Goal: Task Accomplishment & Management: Complete application form

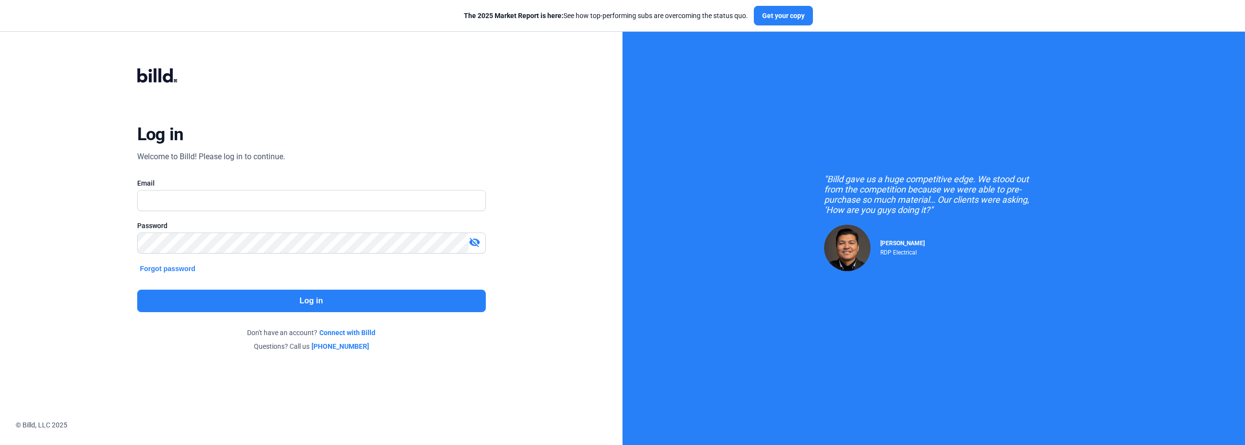
click at [543, 315] on div "Log in Welcome to Billd! Please log in to continue. Email Password visibility_o…" at bounding box center [311, 210] width 623 height 420
click at [277, 191] on input "text" at bounding box center [312, 200] width 348 height 20
type input "[DOMAIN_NAME][EMAIL_ADDRESS][DOMAIN_NAME]"
click at [374, 299] on button "Log in" at bounding box center [311, 301] width 349 height 22
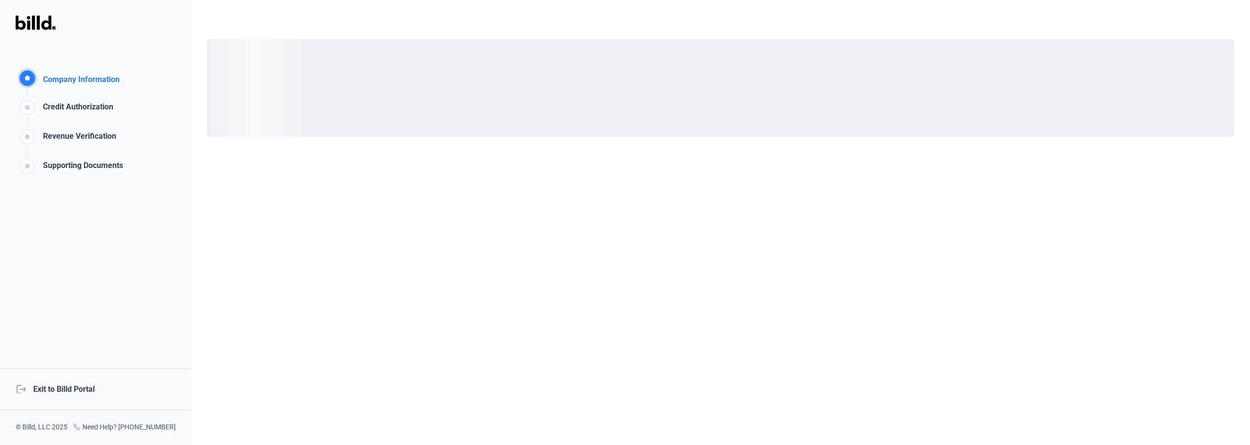
click at [62, 389] on div "logout Exit to Billd Portal" at bounding box center [95, 389] width 191 height 42
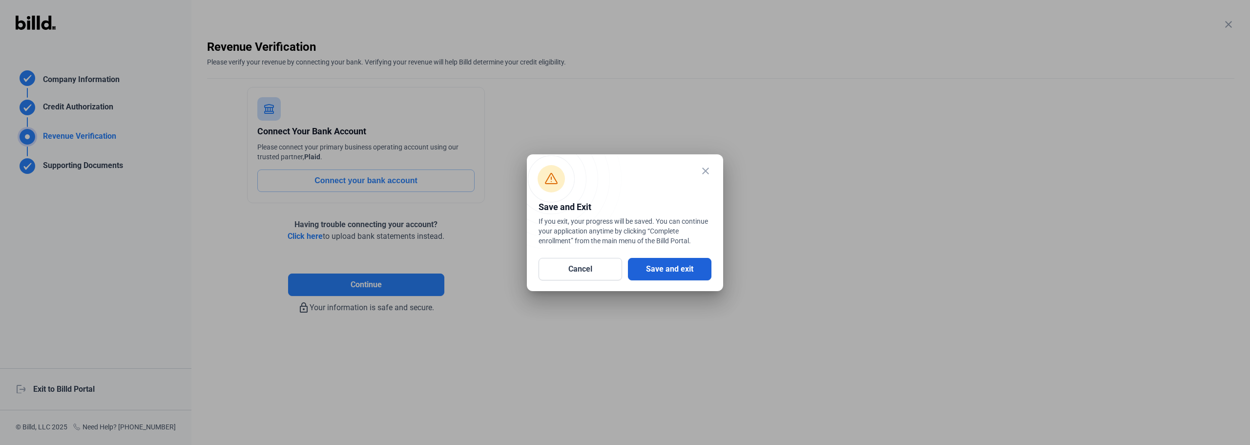
click at [659, 265] on button "Save and exit" at bounding box center [669, 269] width 83 height 22
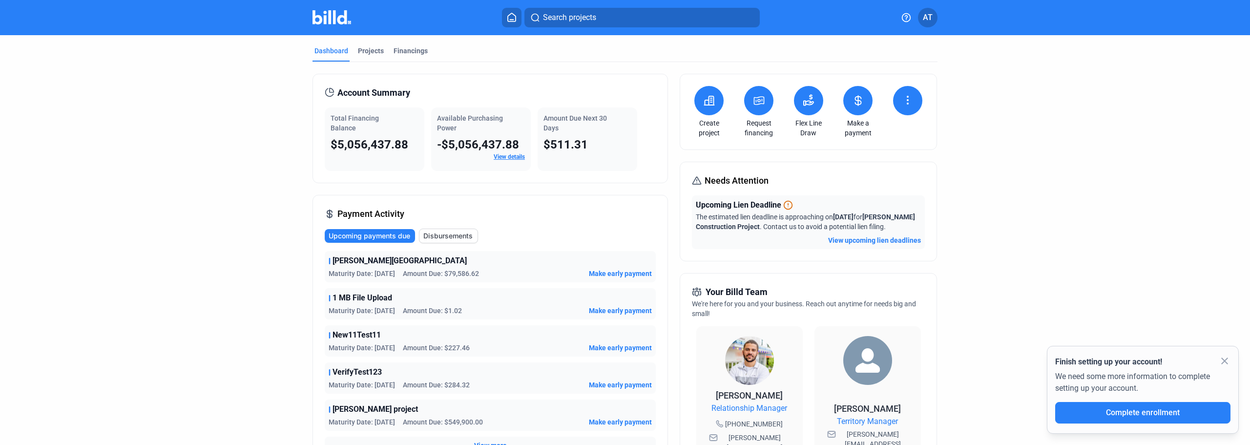
click at [761, 102] on icon at bounding box center [759, 101] width 10 height 8
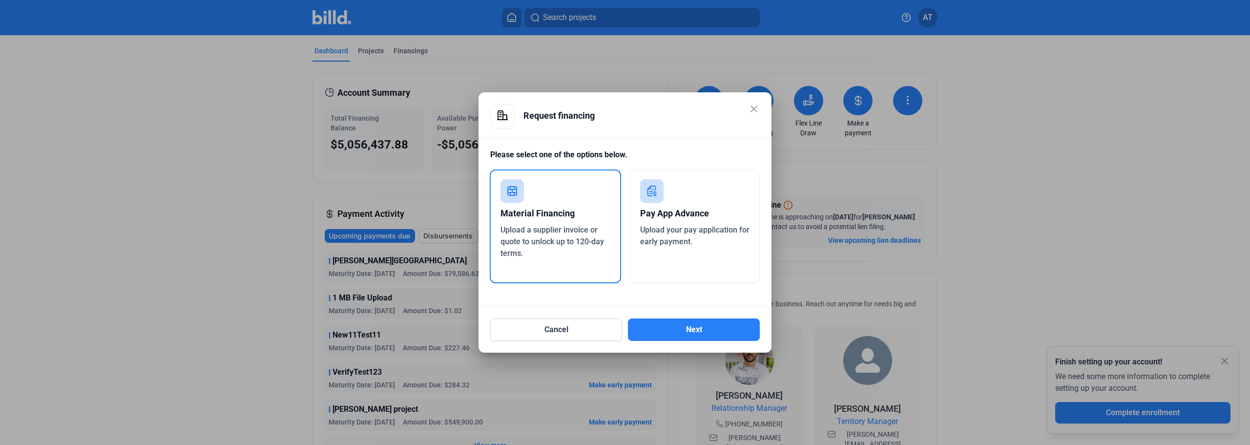
click at [700, 194] on div "Pay App Advance Upload your pay application for early payment." at bounding box center [695, 226] width 130 height 113
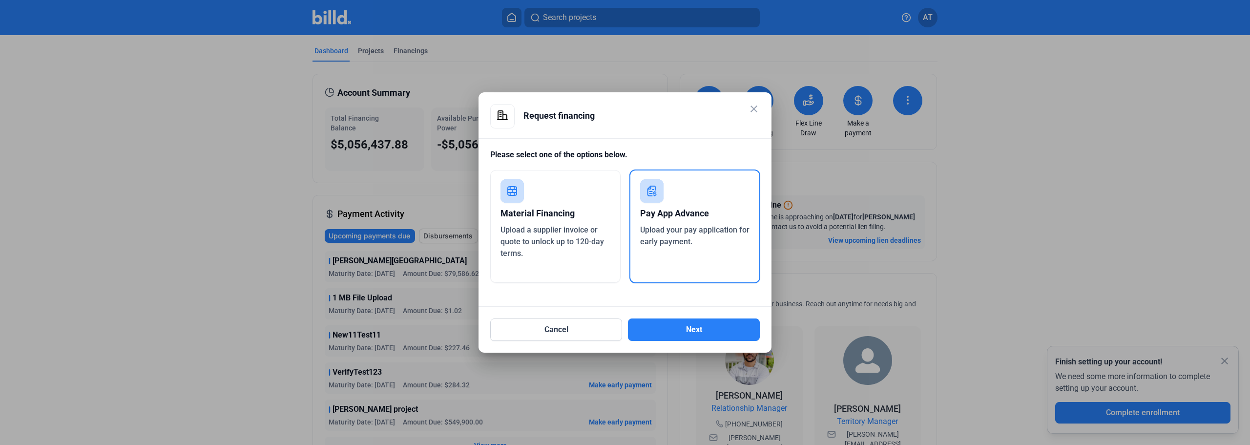
click at [706, 317] on div "Cancel Next" at bounding box center [625, 324] width 270 height 34
click at [708, 330] on button "Next" at bounding box center [694, 329] width 132 height 22
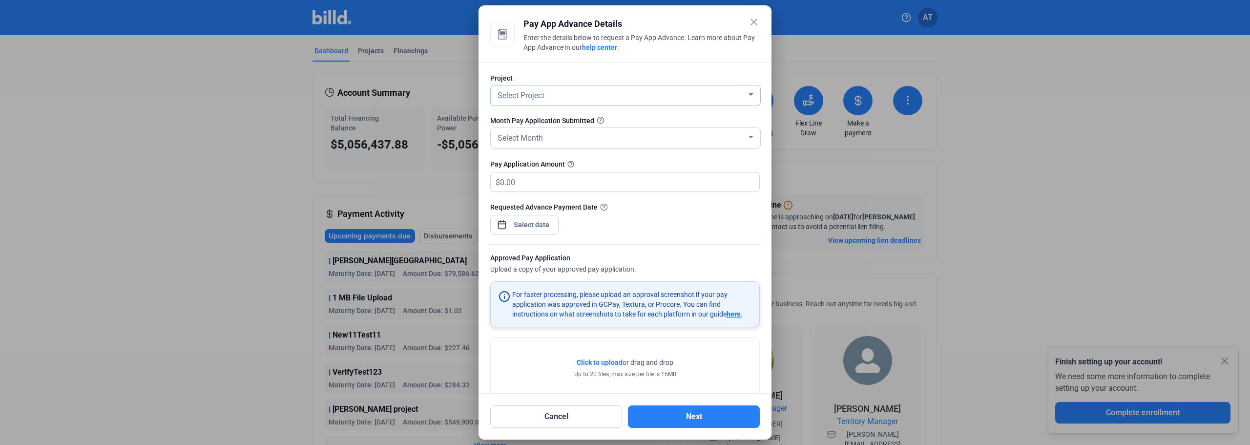
click at [544, 98] on span "Select Project" at bounding box center [521, 95] width 47 height 9
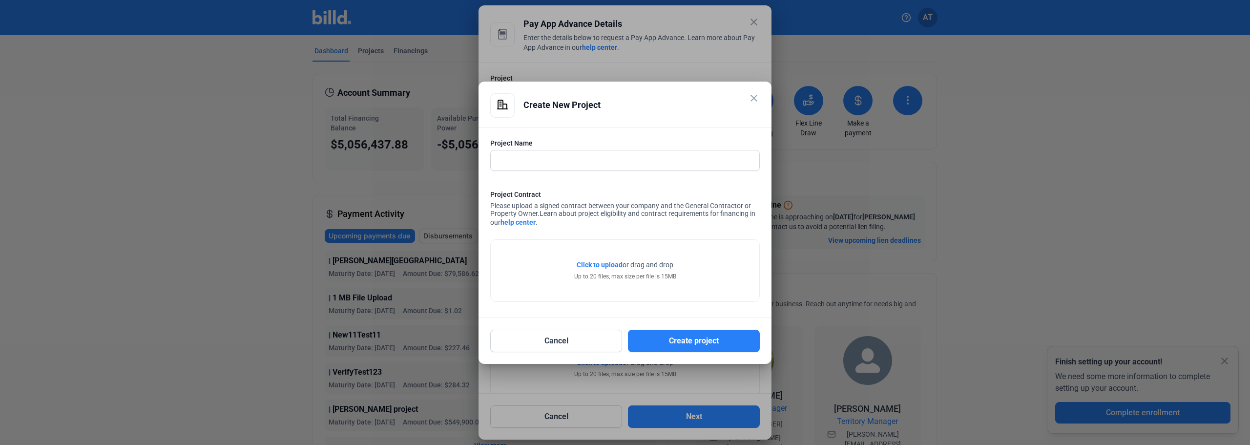
click at [752, 98] on mat-icon "close" at bounding box center [754, 98] width 12 height 12
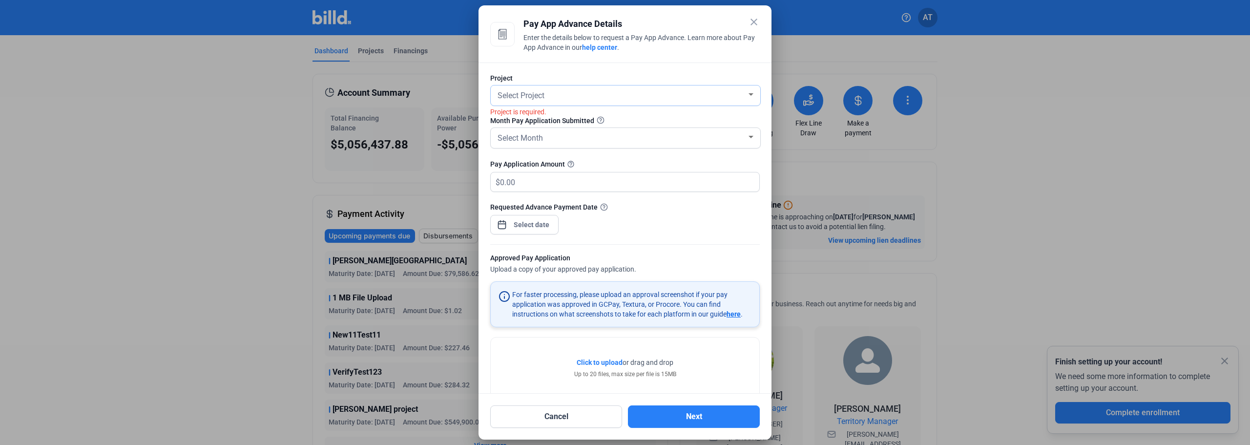
click at [538, 91] on span "Select Project" at bounding box center [521, 95] width 47 height 9
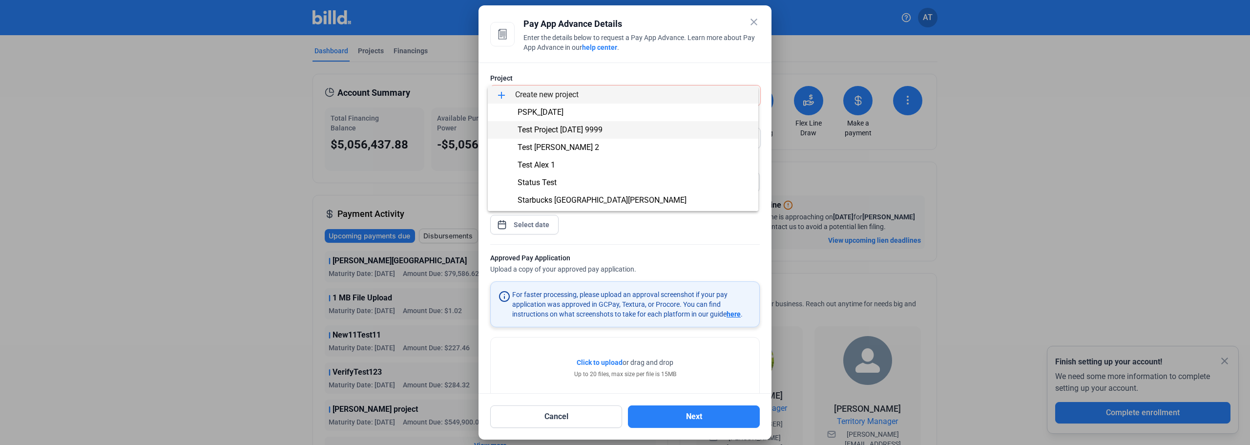
click at [614, 126] on span "Test Project [DATE] 9999" at bounding box center [623, 130] width 255 height 18
click at [574, 144] on div "Select Month" at bounding box center [621, 137] width 251 height 14
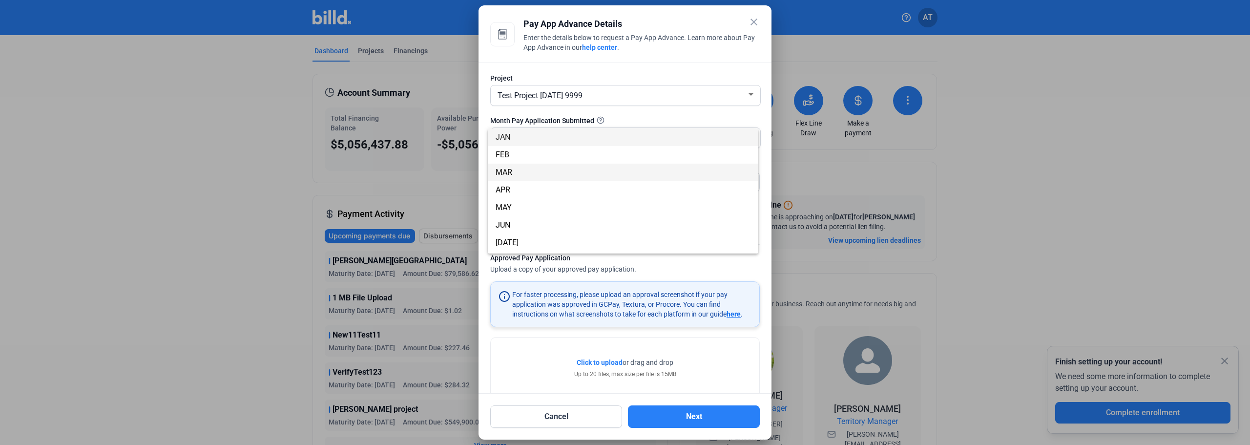
click at [561, 170] on span "MAR" at bounding box center [623, 173] width 255 height 18
click at [560, 174] on input "text" at bounding box center [624, 181] width 248 height 19
type input "123,123"
click at [540, 225] on div "close Pay App Advance Details Enter the details below to request a Pay App Adva…" at bounding box center [625, 222] width 1250 height 445
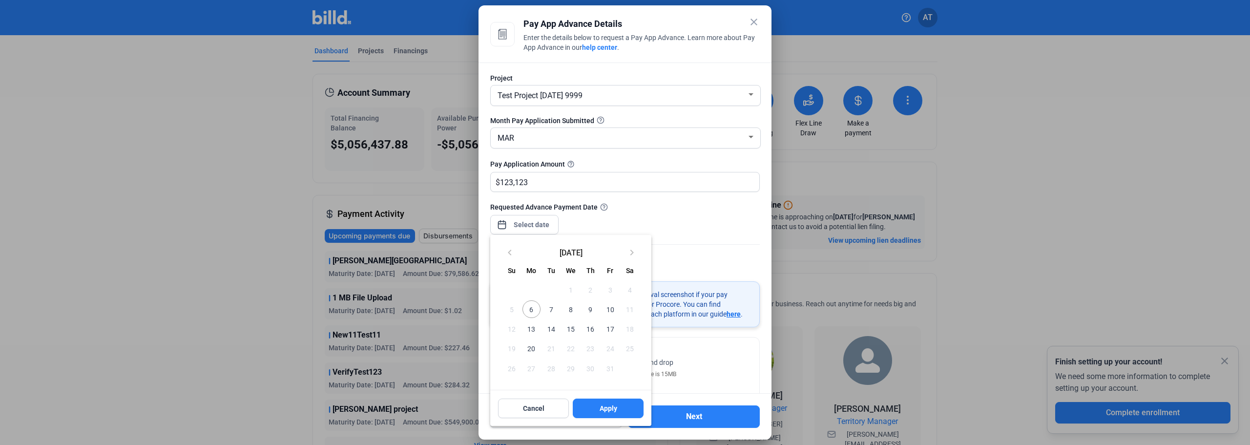
click at [582, 323] on button "16" at bounding box center [591, 329] width 20 height 20
click at [609, 406] on span "Apply" at bounding box center [609, 408] width 18 height 10
type input "[DATE]"
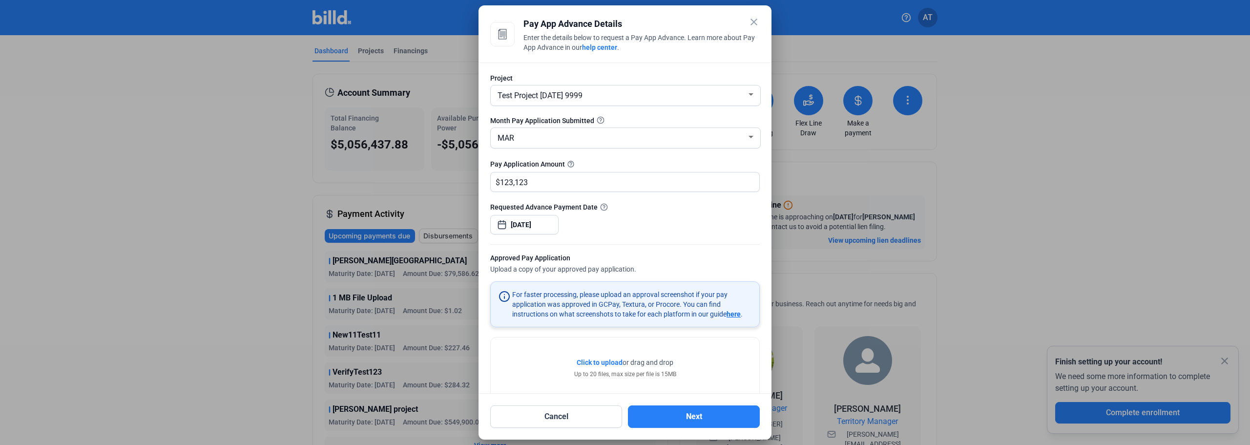
click at [606, 365] on span "Click to upload" at bounding box center [600, 362] width 46 height 8
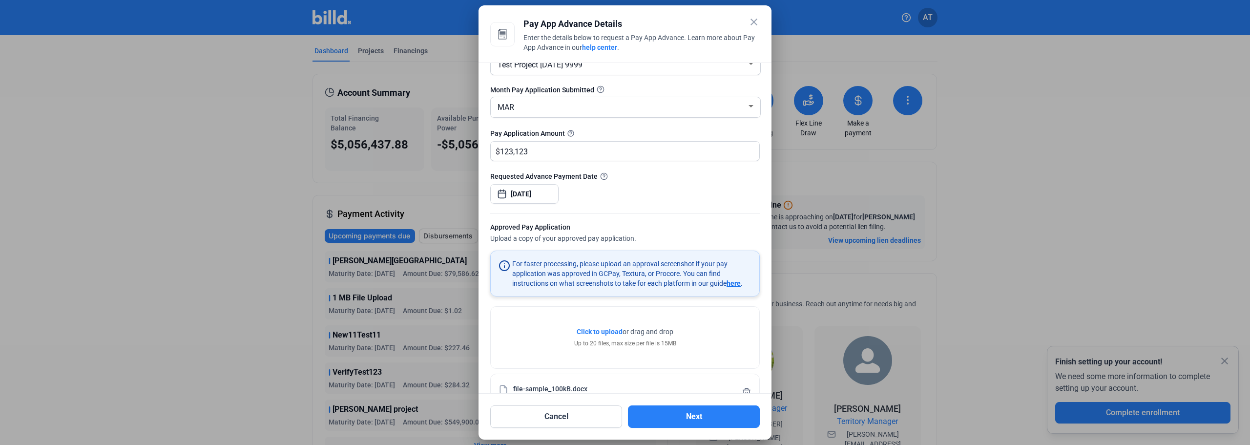
scroll to position [59, 0]
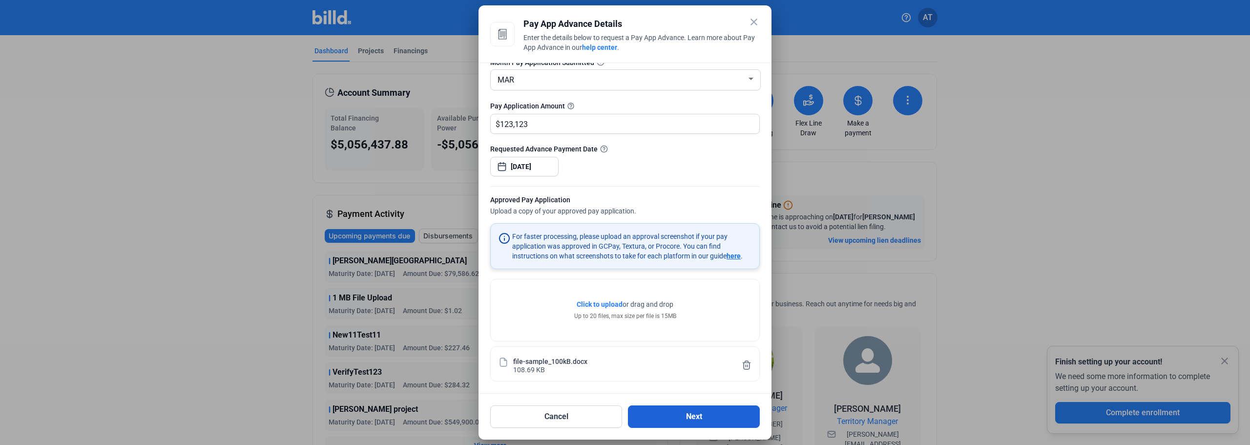
click at [674, 419] on button "Next" at bounding box center [694, 416] width 132 height 22
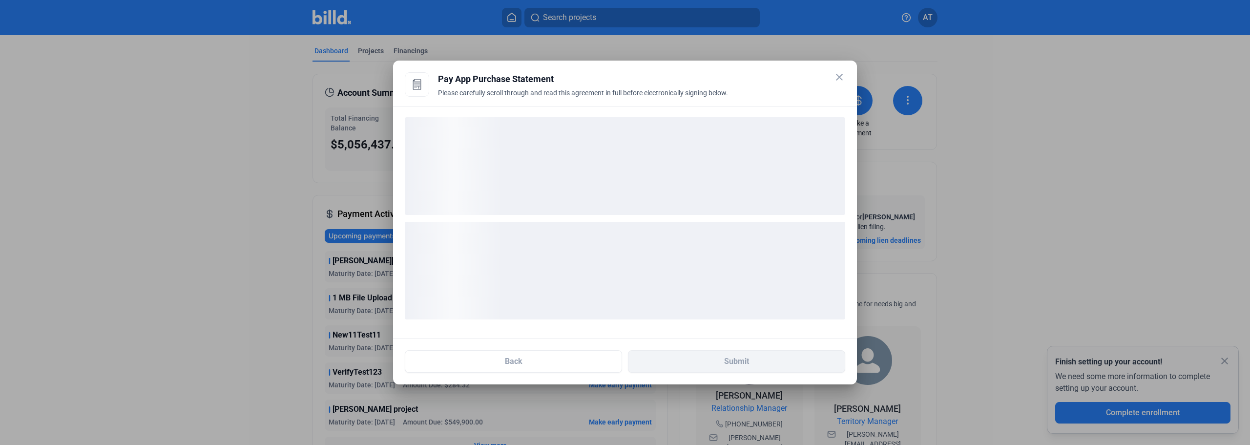
click at [843, 79] on mat-icon "close" at bounding box center [839, 77] width 12 height 12
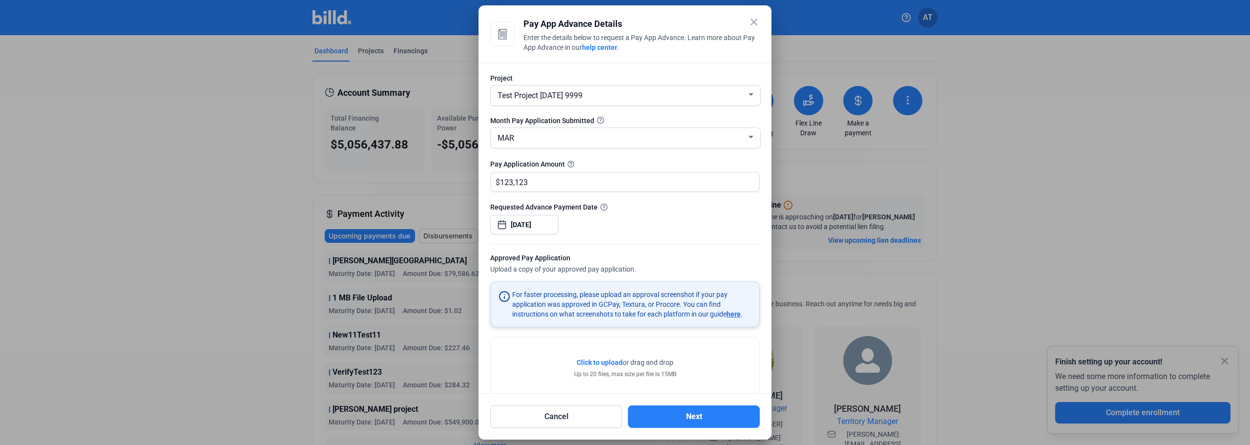
click at [737, 57] on div "close Pay App Advance Details Enter the details below to request a Pay App Adva…" at bounding box center [625, 39] width 270 height 45
click at [751, 22] on mat-icon "close" at bounding box center [754, 22] width 12 height 12
